Goal: Task Accomplishment & Management: Manage account settings

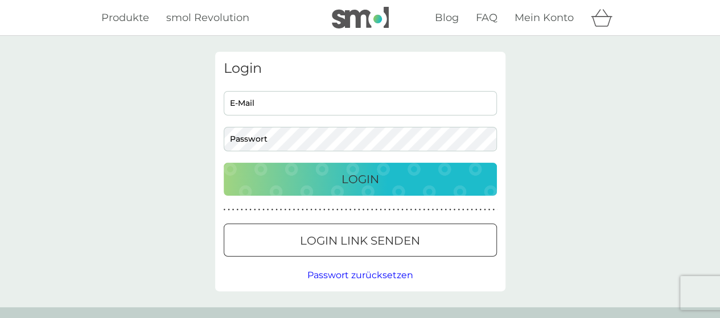
type input "carmenbrandt@web.de"
click at [402, 178] on div "Login" at bounding box center [360, 179] width 250 height 18
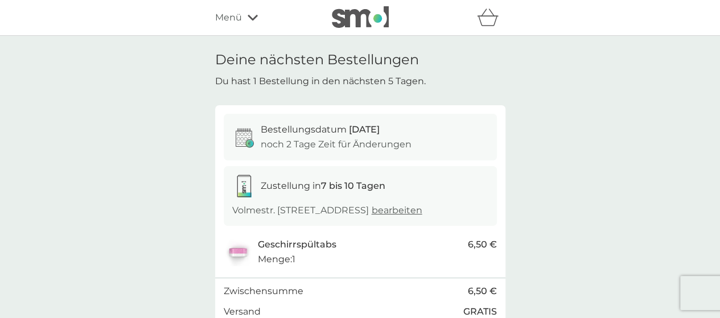
click at [255, 16] on icon at bounding box center [253, 18] width 10 height 6
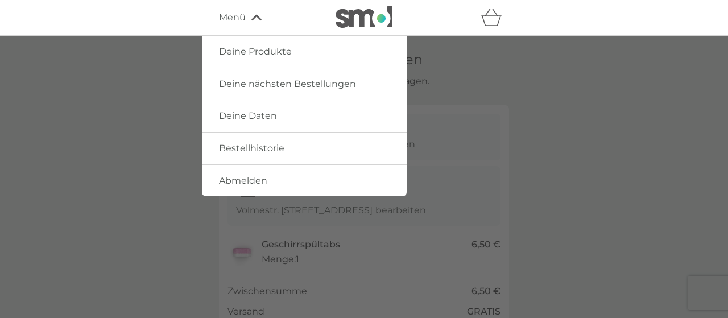
click at [257, 150] on span "Bestellhistorie" at bounding box center [251, 148] width 65 height 11
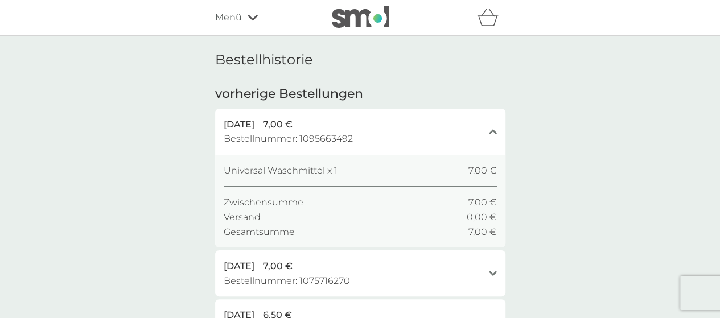
click at [491, 129] on icon "Schließen" at bounding box center [493, 132] width 8 height 6
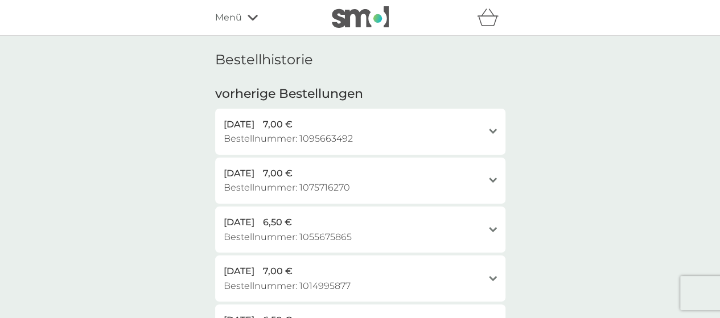
click at [491, 127] on div "Öffnen" at bounding box center [493, 131] width 8 height 9
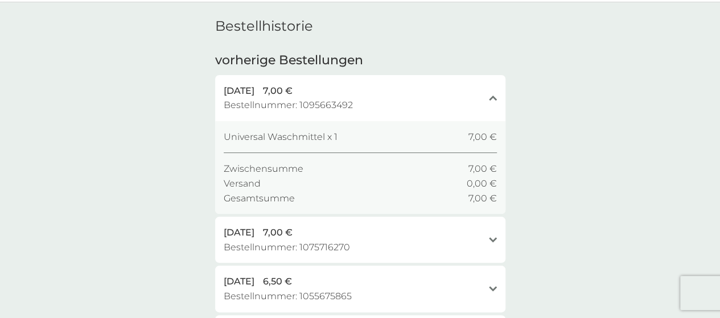
scroll to position [57, 0]
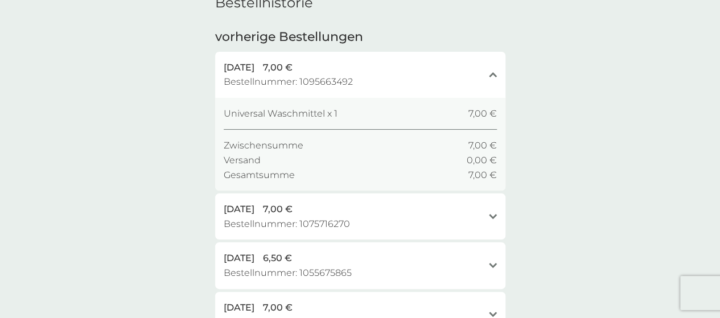
click at [488, 211] on div "11 Aug. 2025 7,00 € Bestellnummer: 1075716270 Öffnen" at bounding box center [360, 217] width 290 height 46
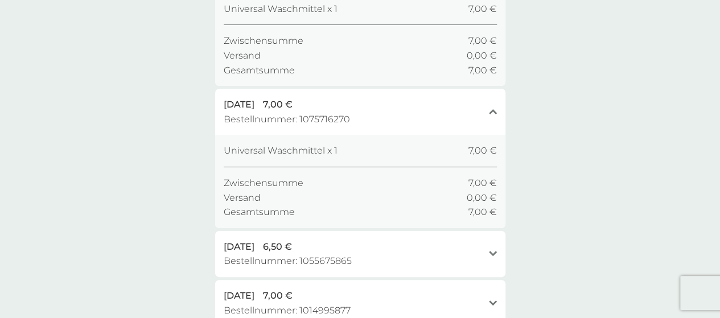
scroll to position [171, 0]
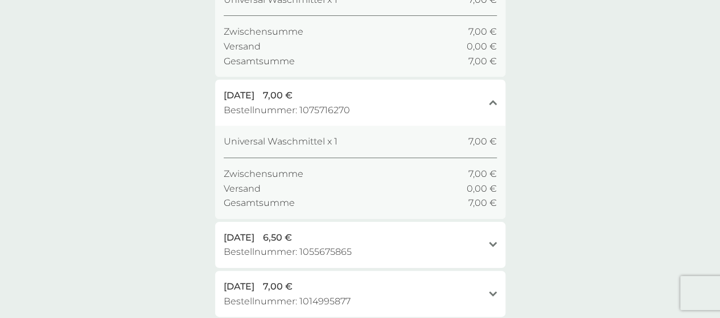
click at [322, 141] on span "Universal Waschmittel x 1" at bounding box center [281, 141] width 114 height 15
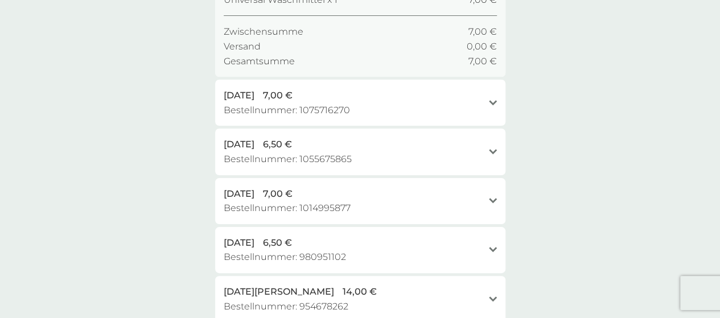
click at [298, 45] on div "Versand 0,00 €" at bounding box center [360, 46] width 273 height 15
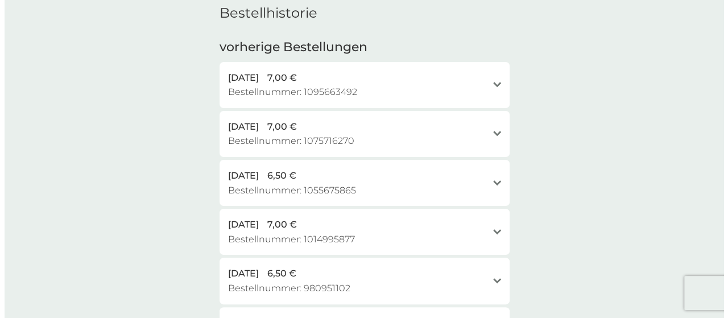
scroll to position [0, 0]
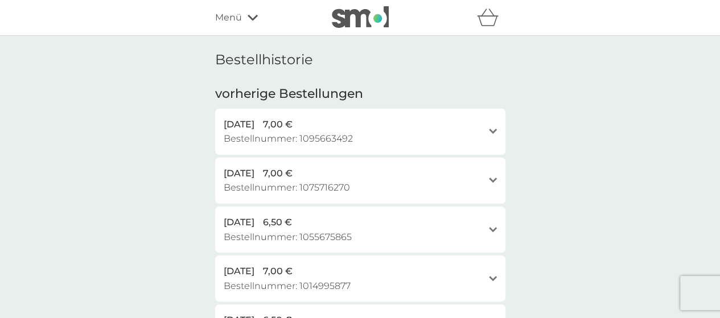
click at [256, 15] on icon at bounding box center [253, 17] width 10 height 7
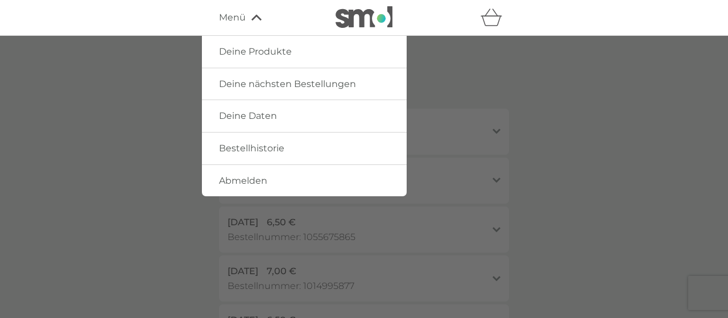
click at [261, 48] on span "Deine Produkte" at bounding box center [255, 51] width 73 height 11
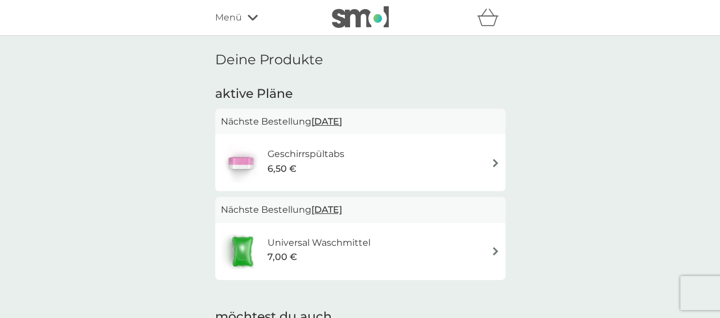
click at [254, 18] on icon at bounding box center [253, 18] width 10 height 6
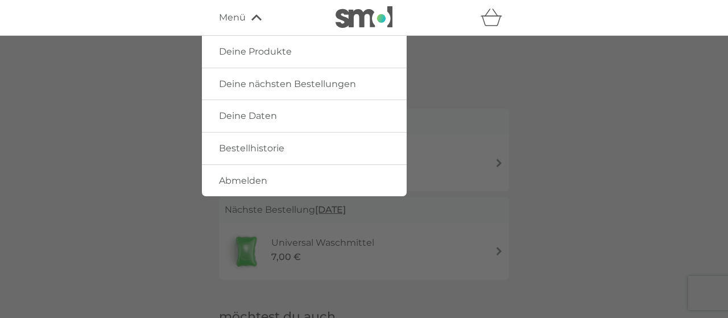
click at [240, 178] on span "Abmelden" at bounding box center [243, 180] width 48 height 11
